Goal: Task Accomplishment & Management: Manage account settings

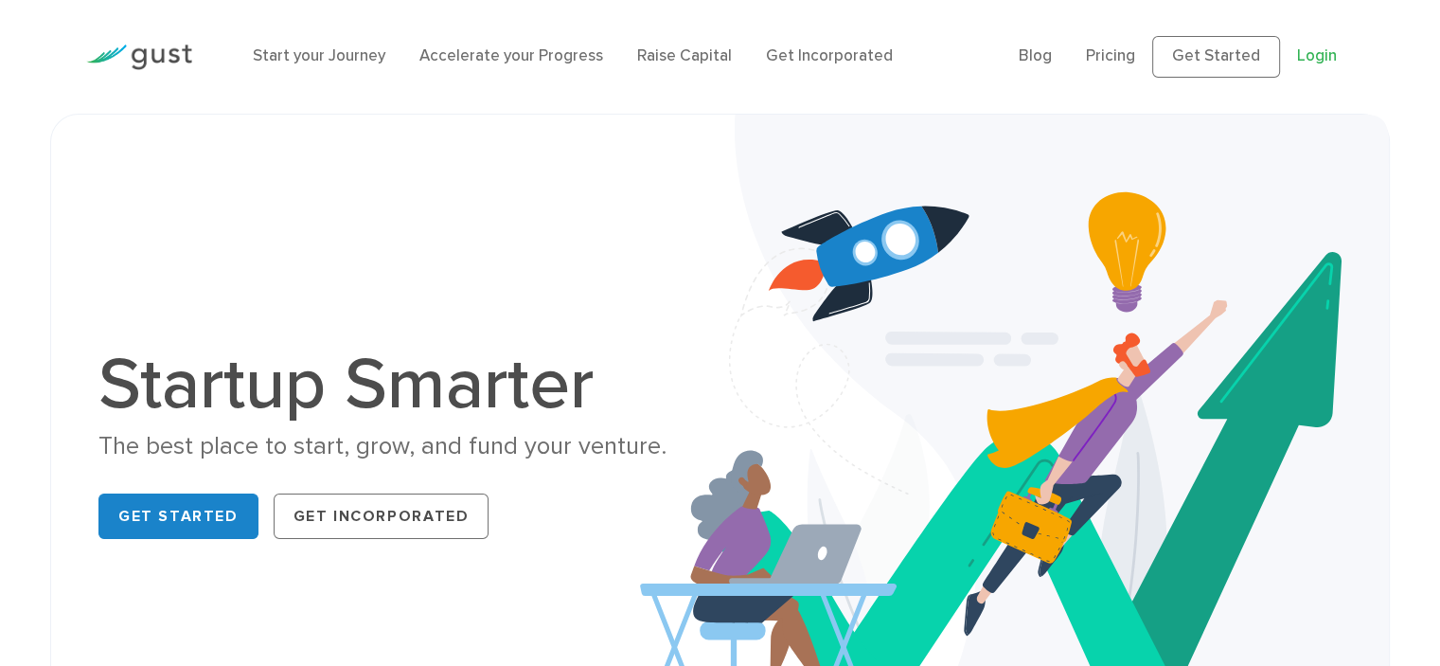
click at [1313, 54] on link "Login" at bounding box center [1317, 55] width 40 height 19
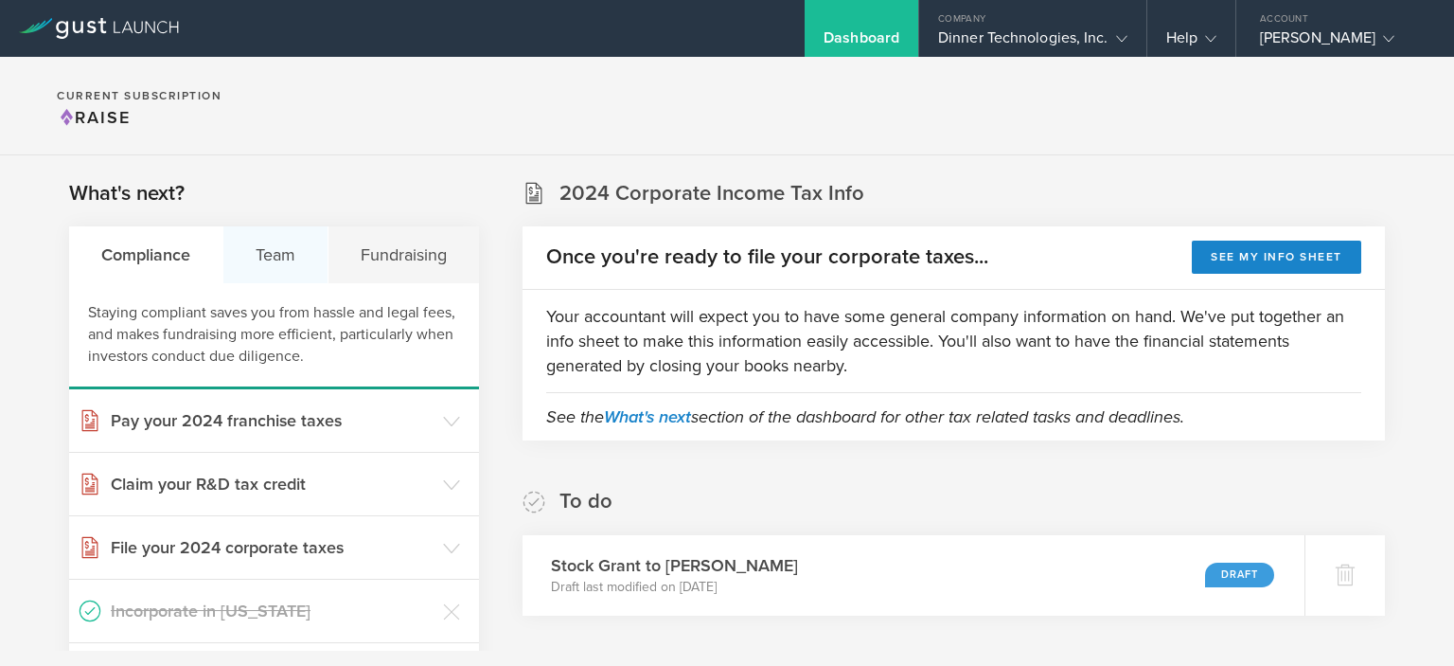
click at [286, 246] on div "Team" at bounding box center [275, 254] width 105 height 57
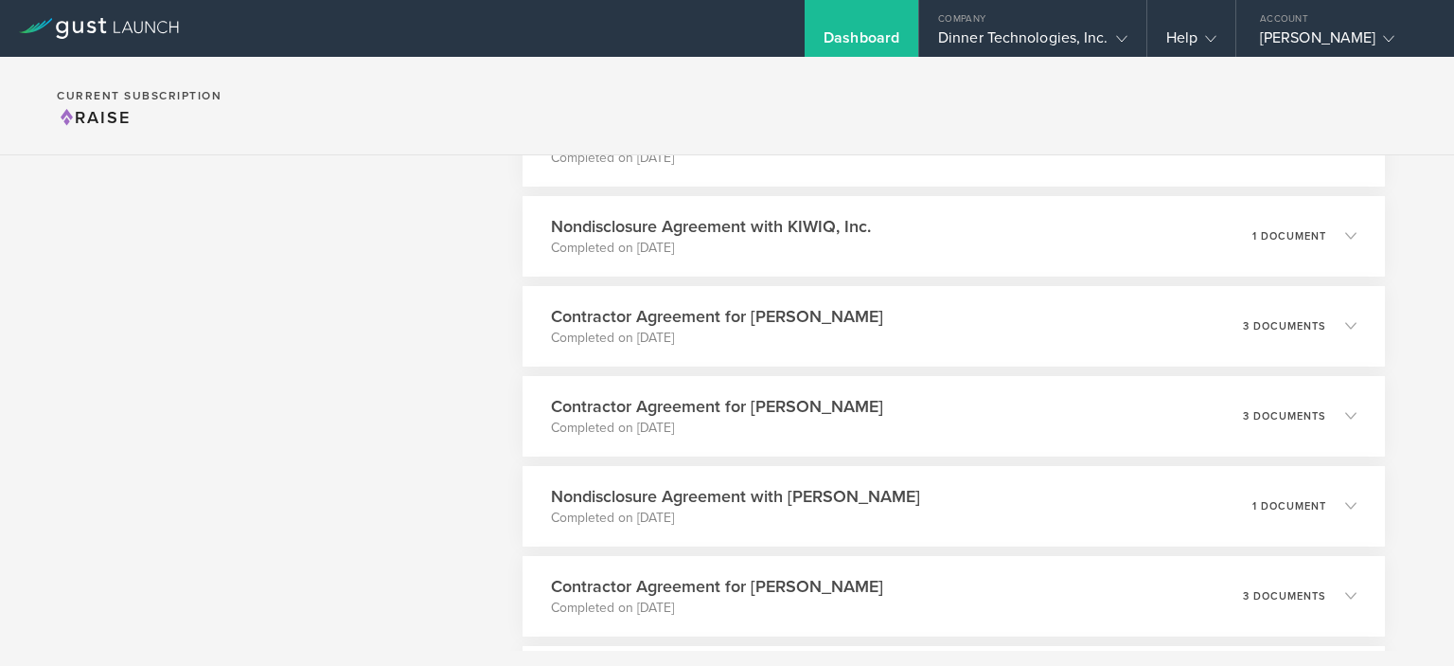
scroll to position [2755, 0]
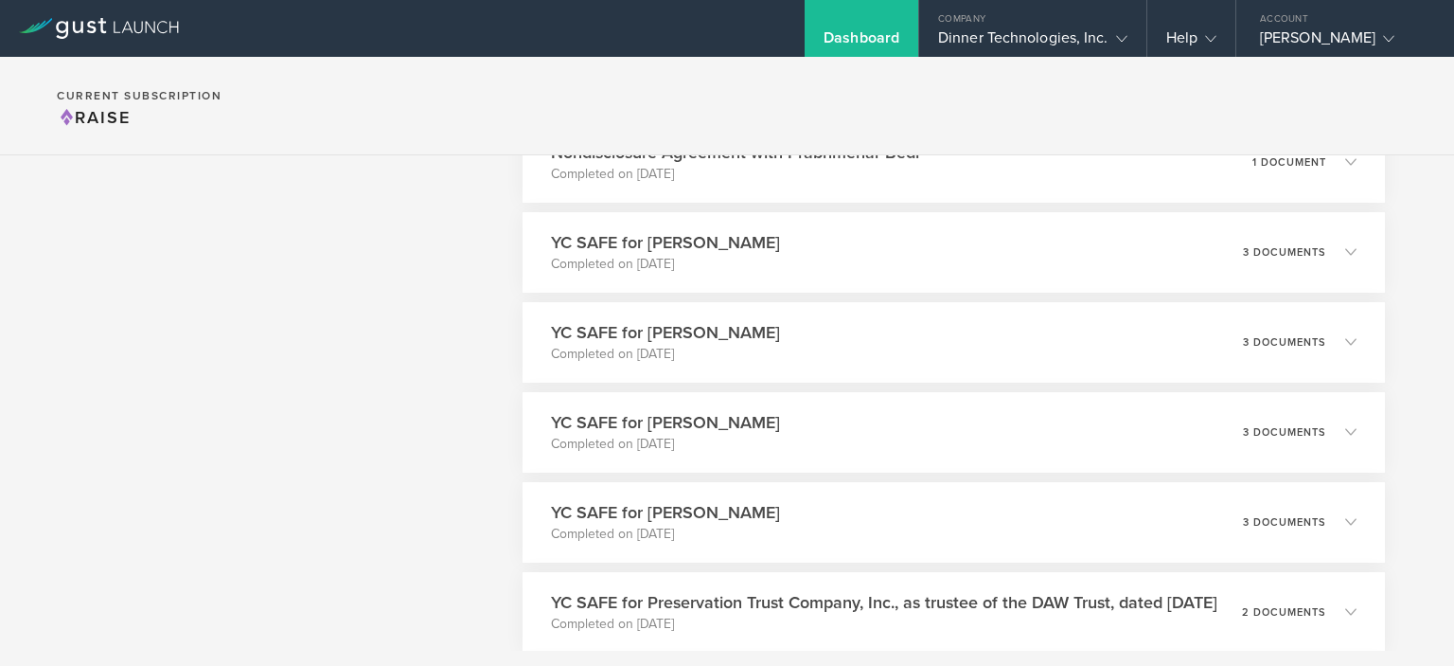
scroll to position [2840, 0]
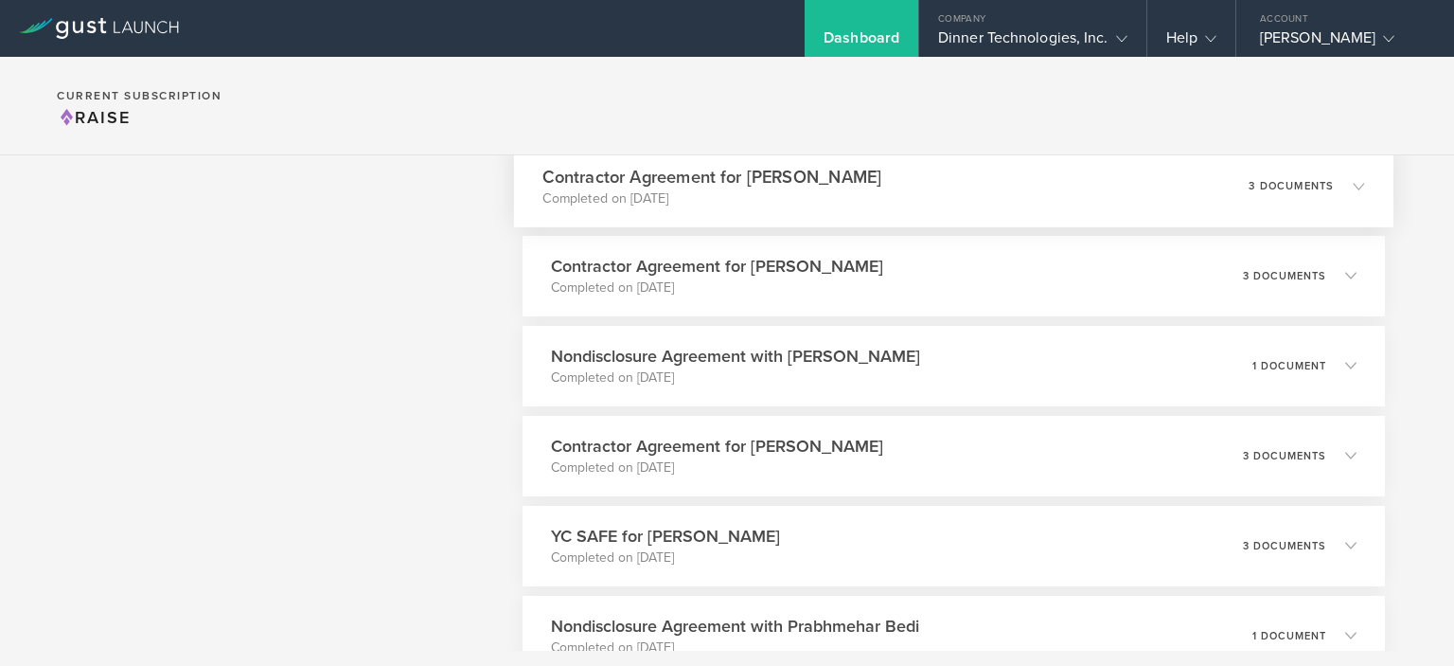
click at [720, 177] on h3 "Contractor Agreement for [PERSON_NAME]" at bounding box center [712, 177] width 339 height 26
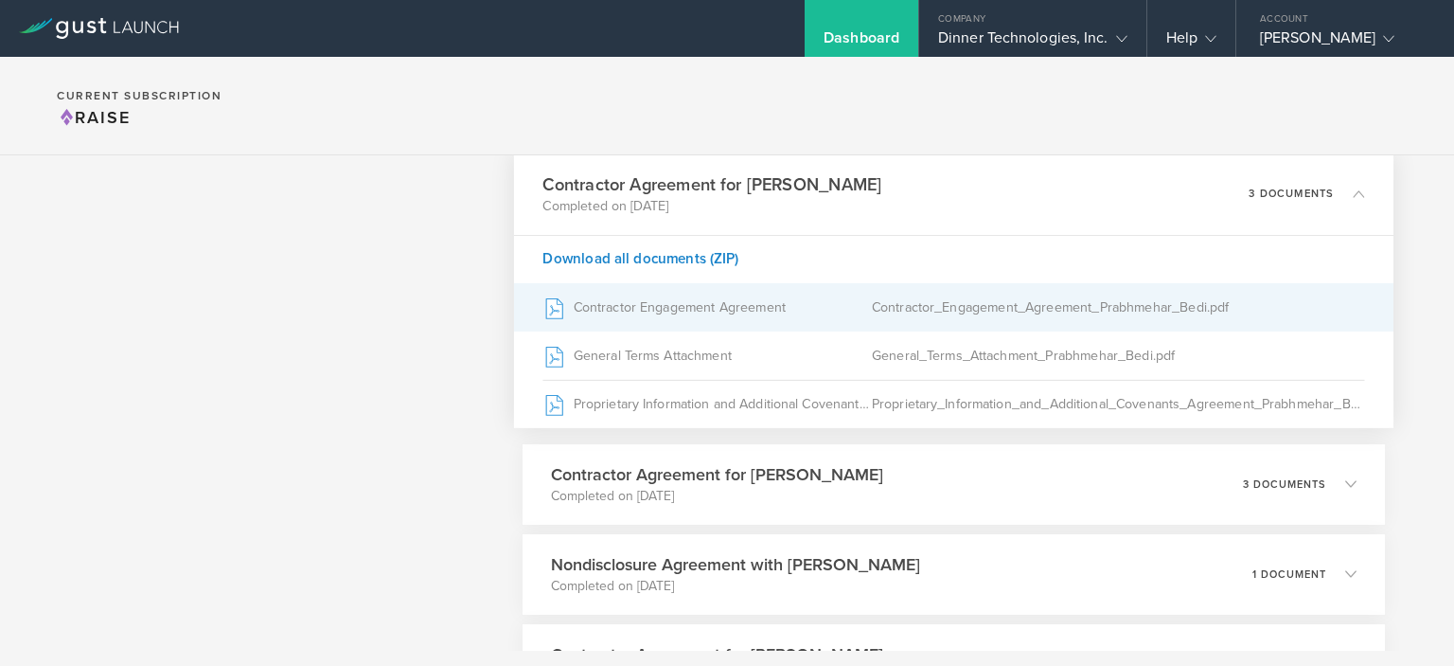
click at [684, 301] on div "Contractor Engagement Agreement" at bounding box center [707, 306] width 329 height 47
